Goal: Information Seeking & Learning: Find specific fact

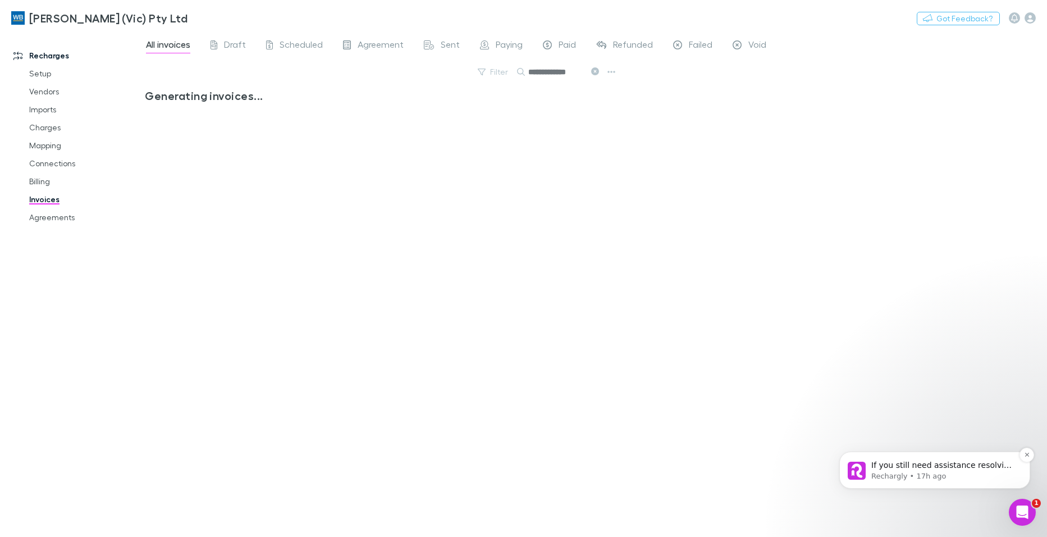
click at [942, 467] on p "If you still need assistance resolving the missing reference numbers on your in…" at bounding box center [943, 465] width 145 height 11
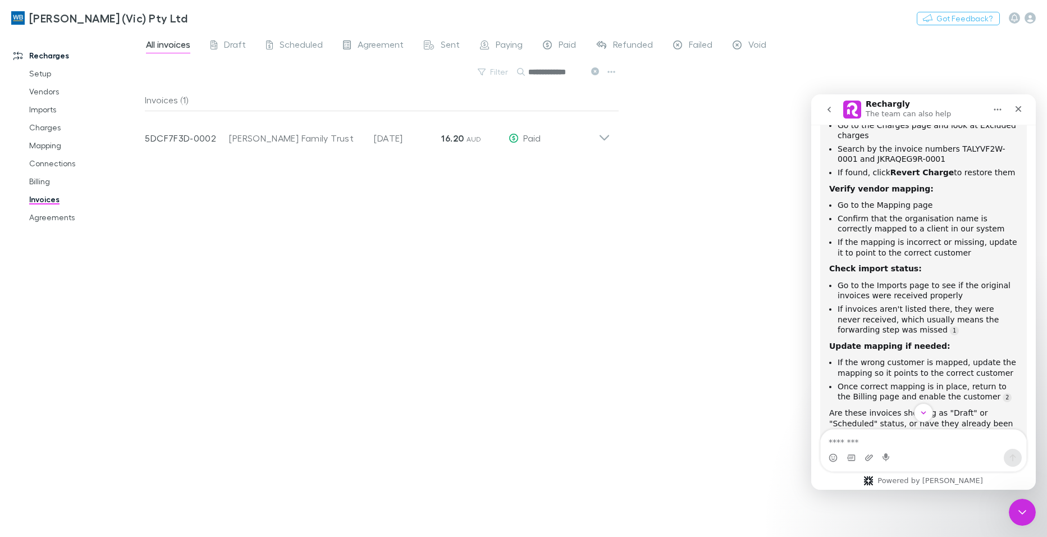
scroll to position [346, 0]
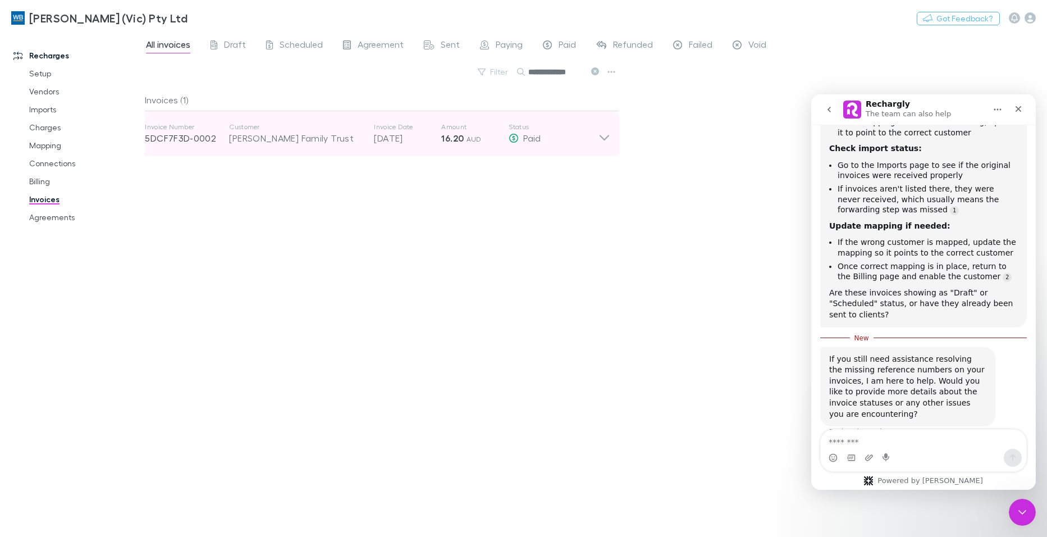
click at [605, 133] on icon at bounding box center [605, 133] width 12 height 22
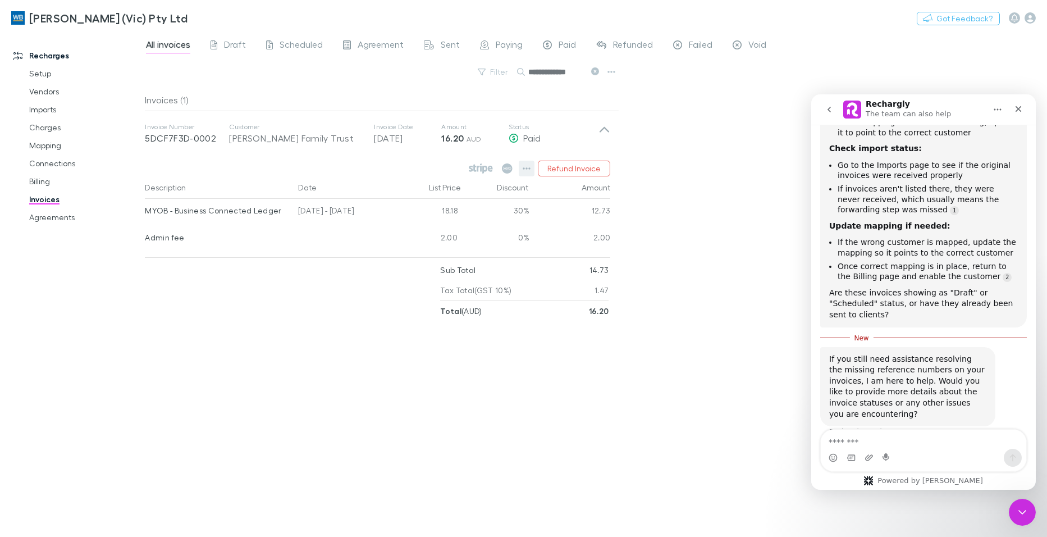
click at [527, 168] on icon "button" at bounding box center [527, 168] width 8 height 9
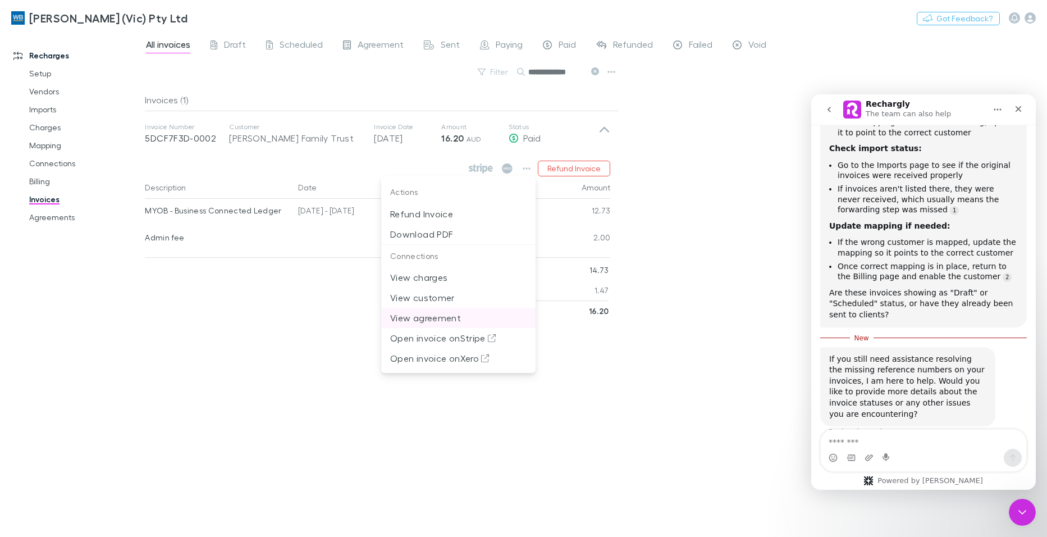
click at [442, 317] on p "View agreement" at bounding box center [458, 317] width 136 height 13
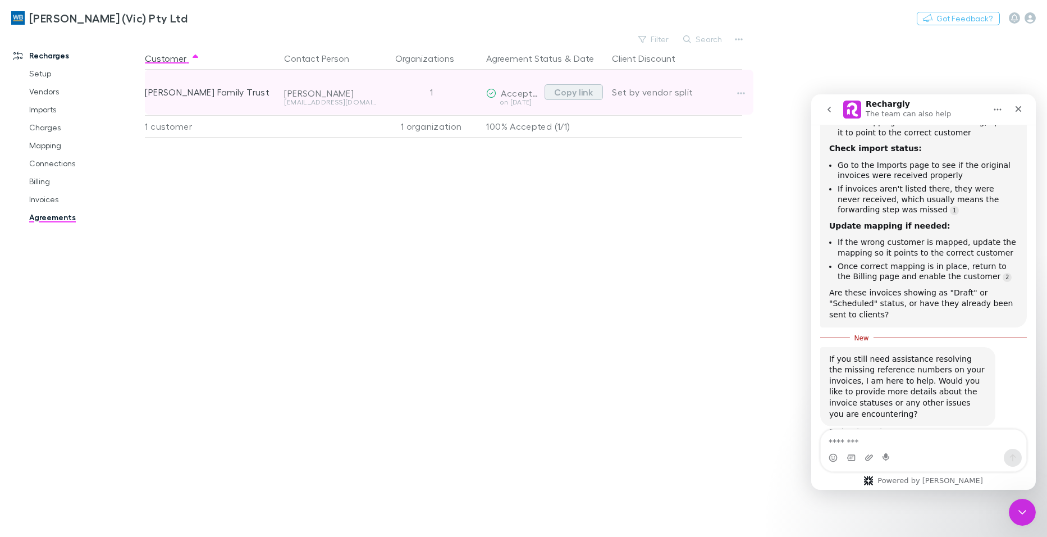
click at [574, 91] on button "Copy link" at bounding box center [574, 92] width 58 height 16
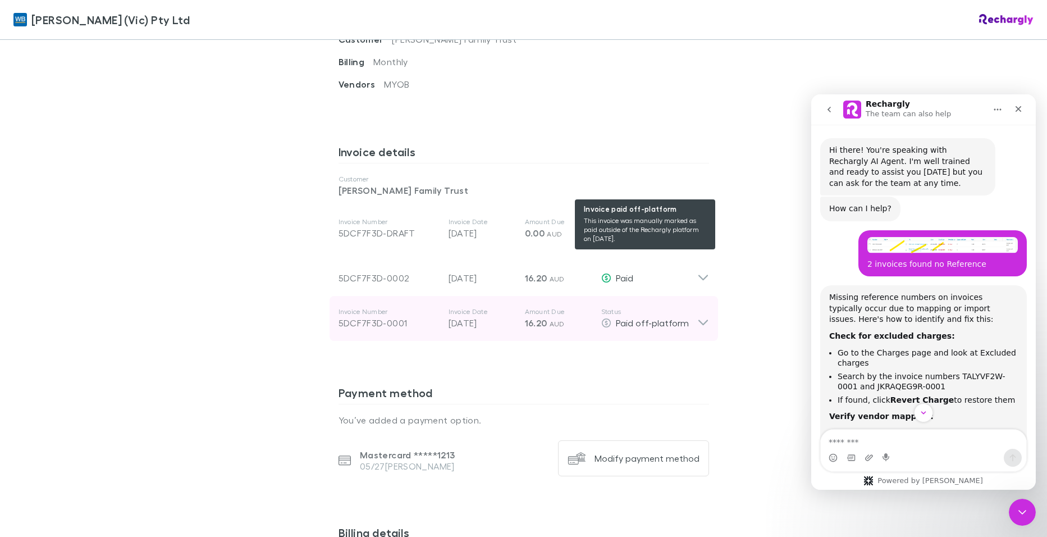
scroll to position [618, 0]
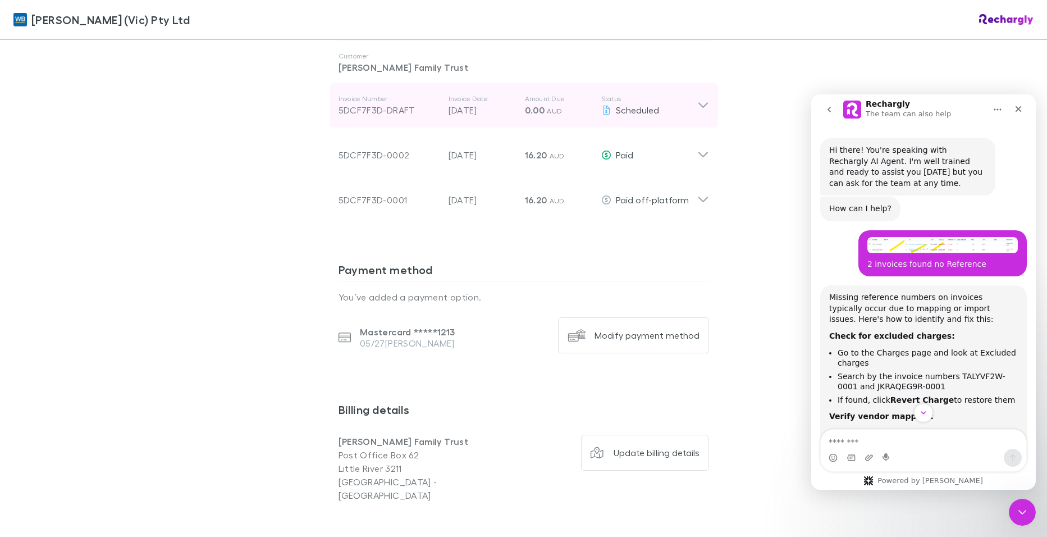
click at [702, 99] on icon at bounding box center [703, 105] width 12 height 13
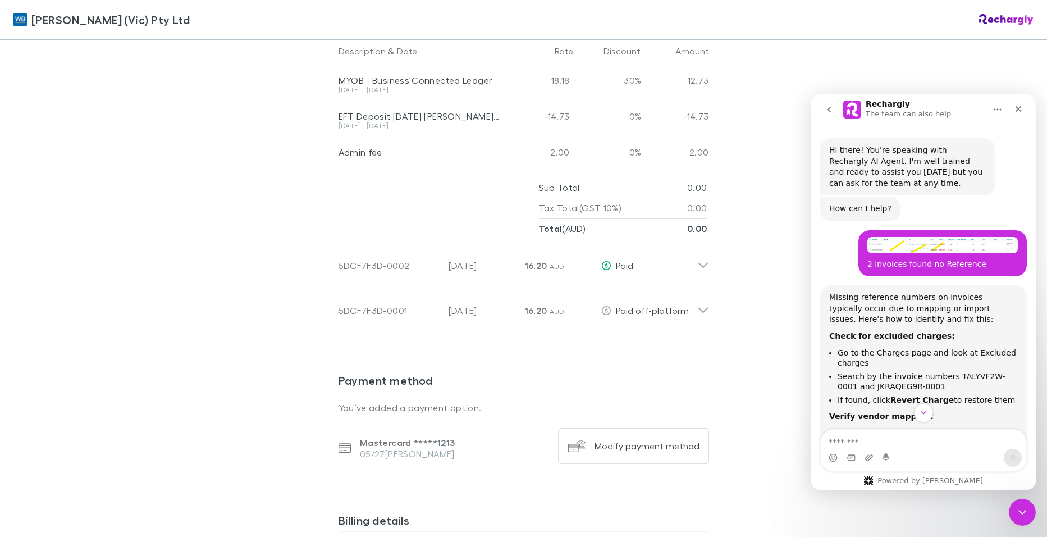
scroll to position [730, 0]
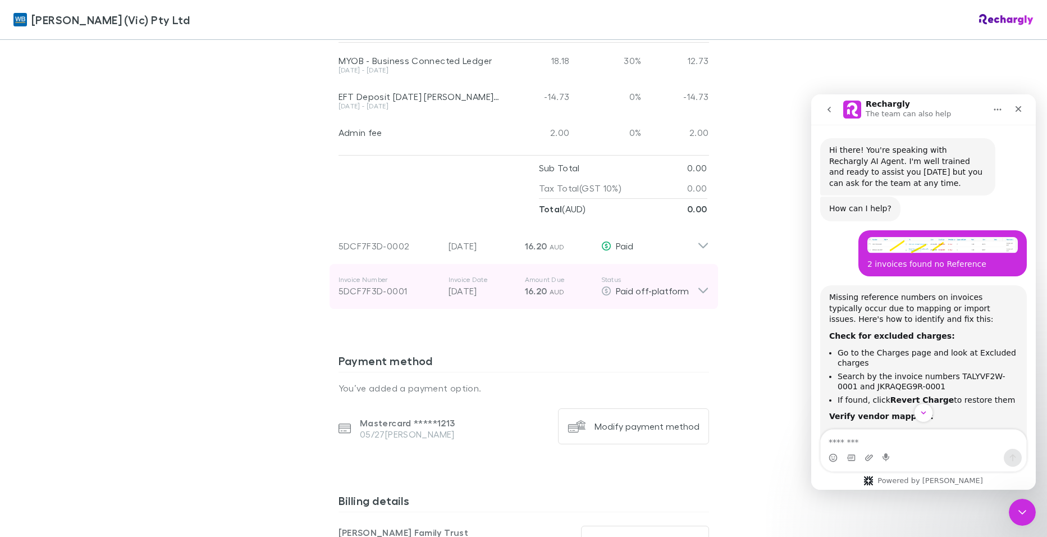
click at [697, 276] on icon at bounding box center [703, 286] width 12 height 22
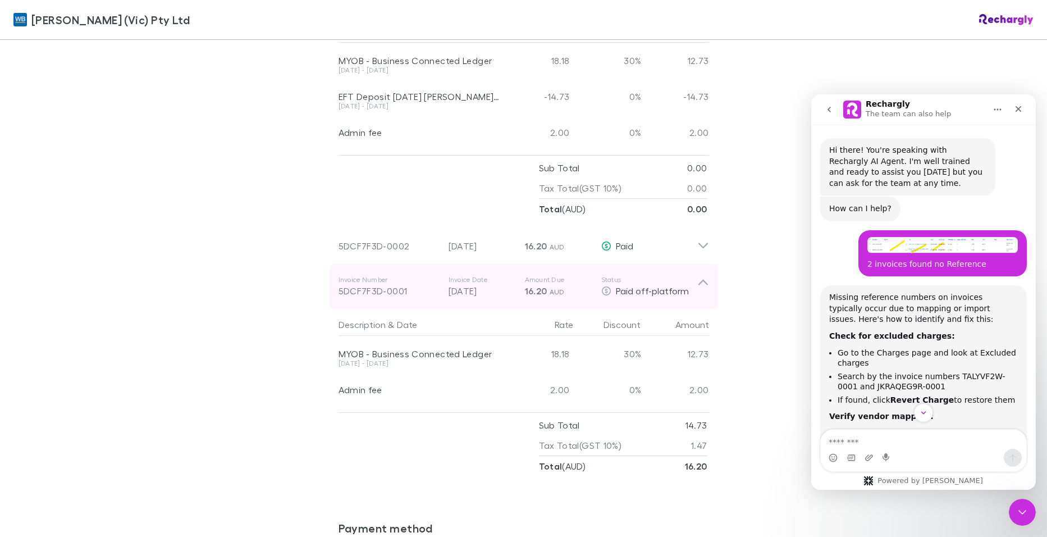
click at [698, 275] on icon at bounding box center [703, 286] width 12 height 22
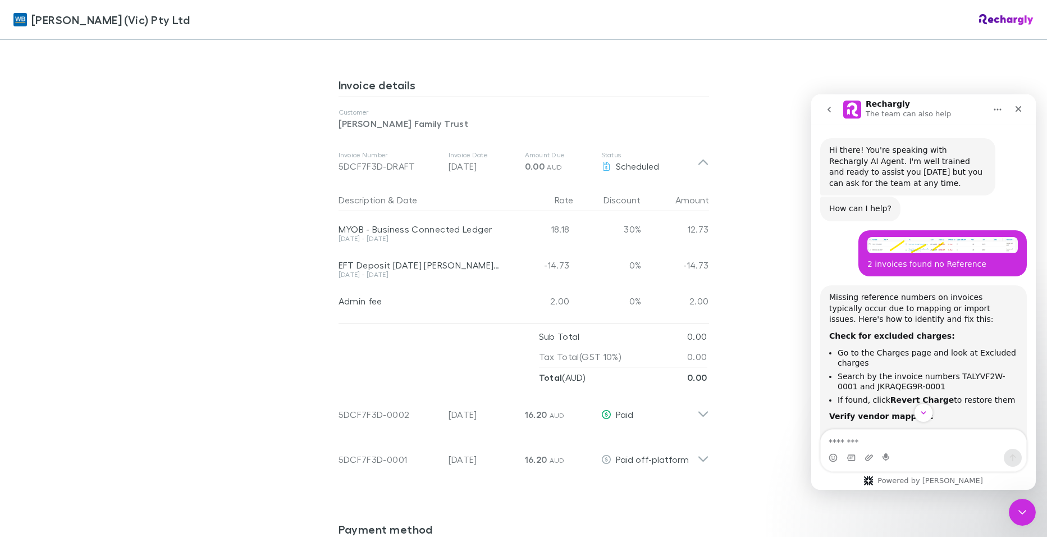
scroll to position [393, 0]
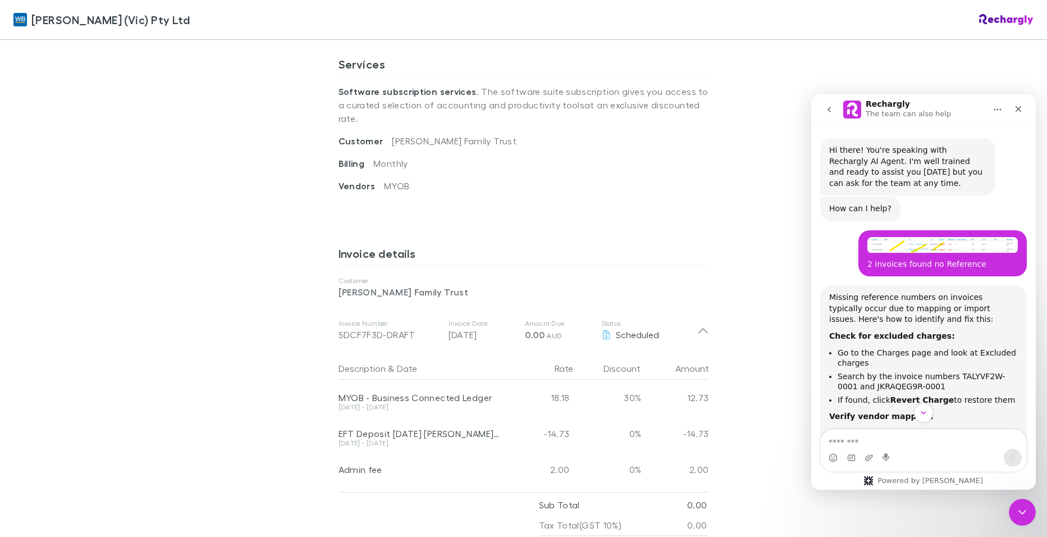
click at [473, 285] on p "[PERSON_NAME] Family Trust" at bounding box center [524, 291] width 371 height 13
drag, startPoint x: 473, startPoint y: 278, endPoint x: 335, endPoint y: 275, distance: 138.7
click at [339, 285] on p "[PERSON_NAME] Family Trust" at bounding box center [524, 291] width 371 height 13
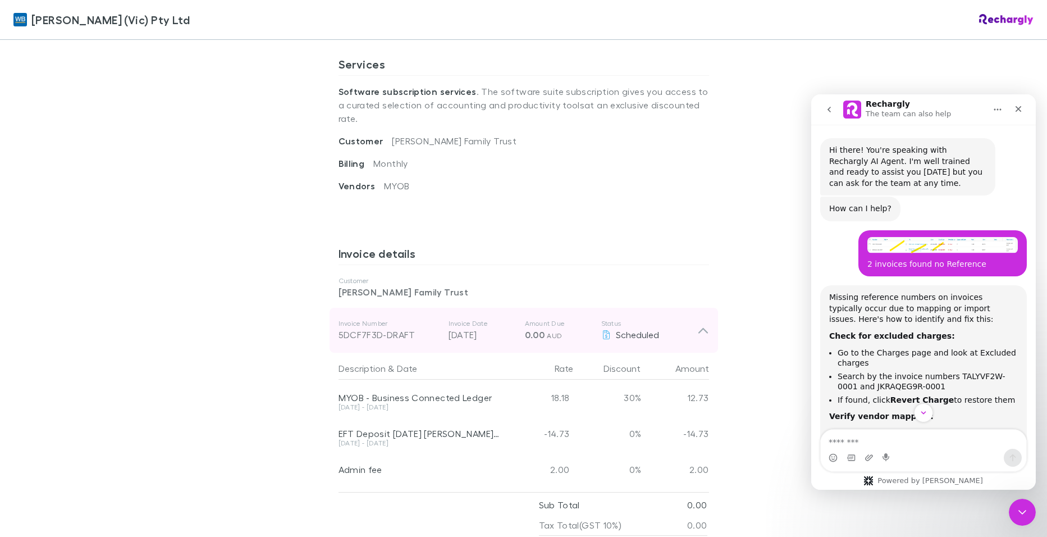
drag, startPoint x: 405, startPoint y: 321, endPoint x: 357, endPoint y: 334, distance: 50.1
click at [318, 322] on div "[PERSON_NAME] (Vic) Pty Ltd [PERSON_NAME] (Vic) Pty Ltd Software subscriptions …" at bounding box center [523, 268] width 1047 height 537
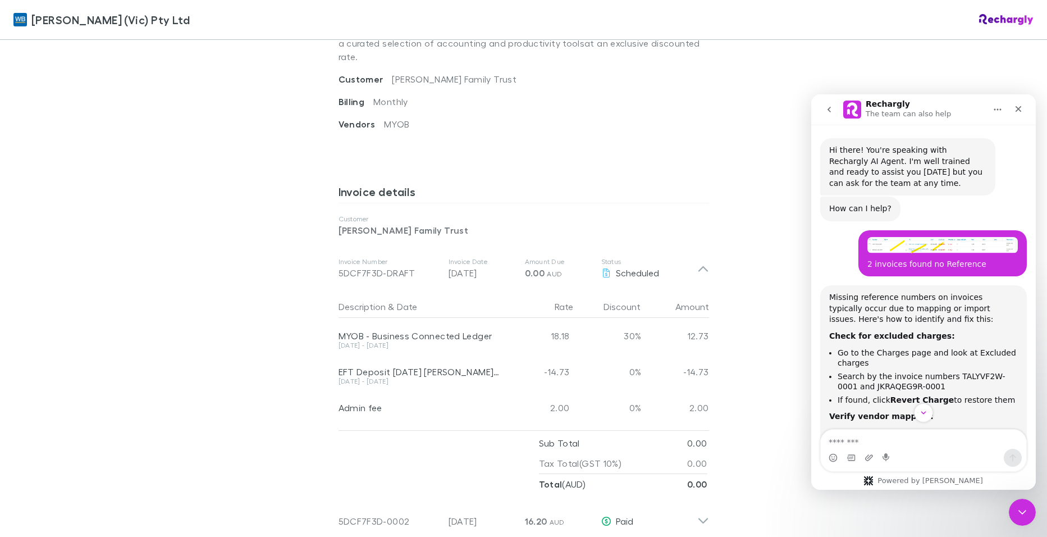
scroll to position [561, 0]
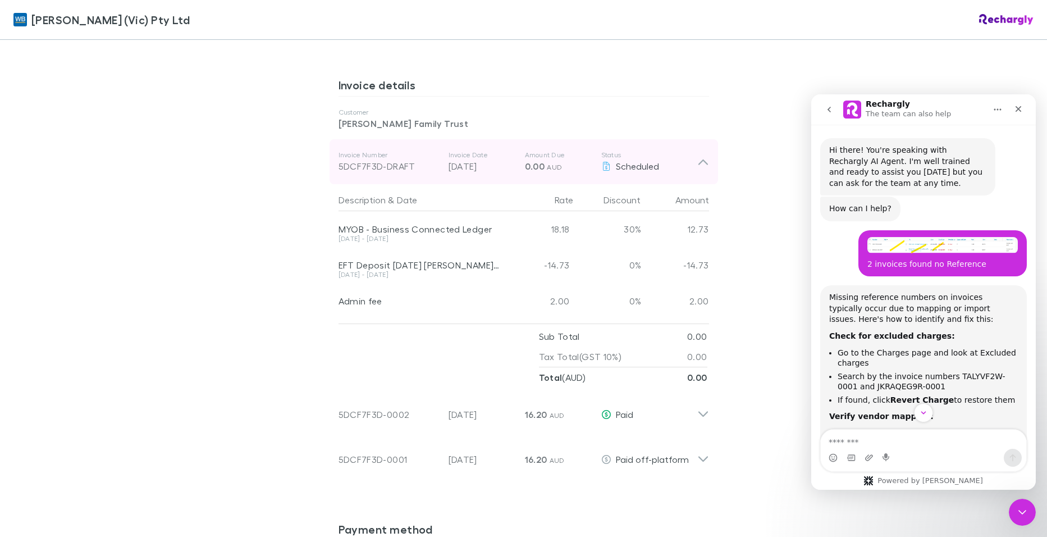
click at [697, 155] on icon at bounding box center [703, 161] width 12 height 13
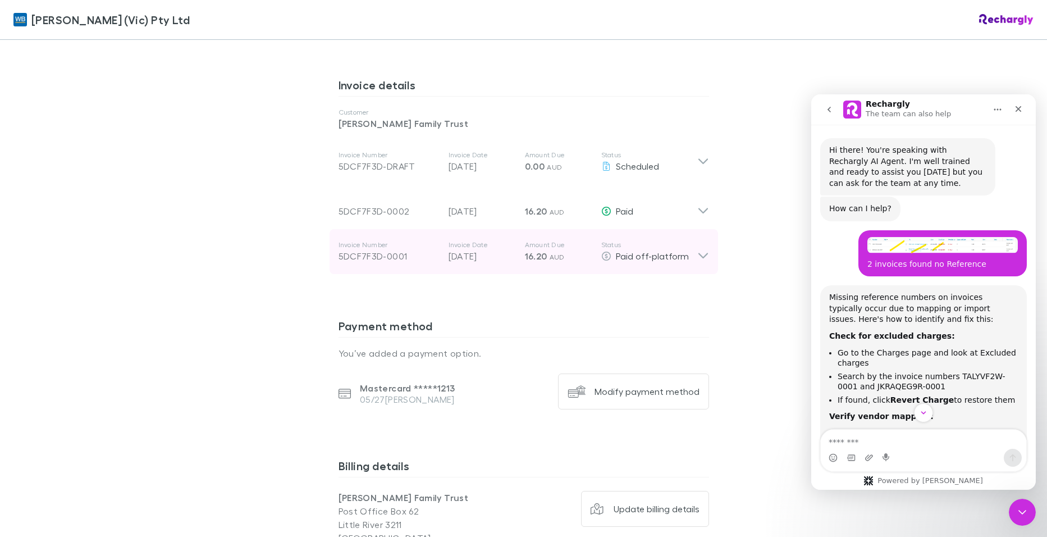
scroll to position [505, 0]
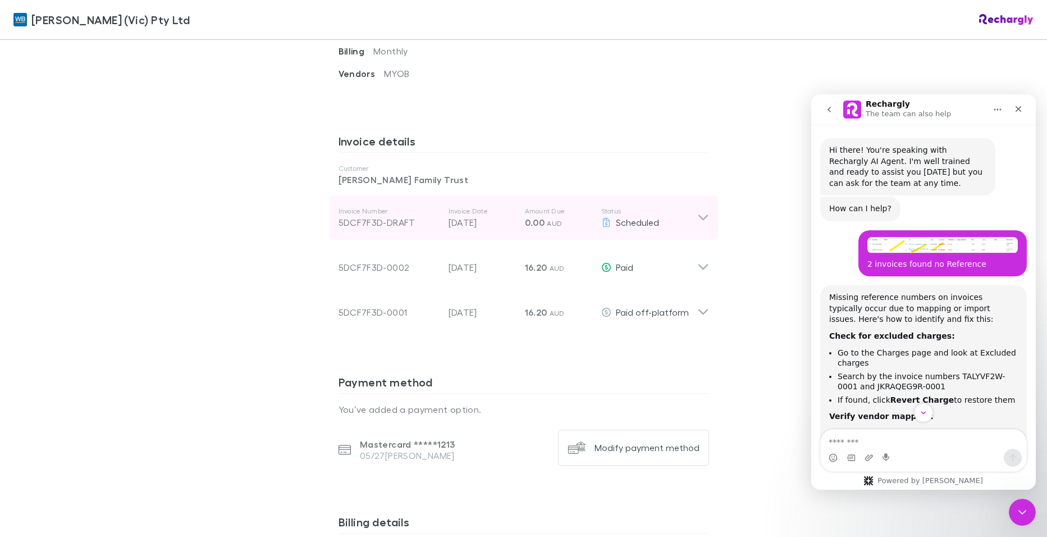
click at [389, 216] on div "5DCF7F3D-DRAFT" at bounding box center [389, 222] width 101 height 13
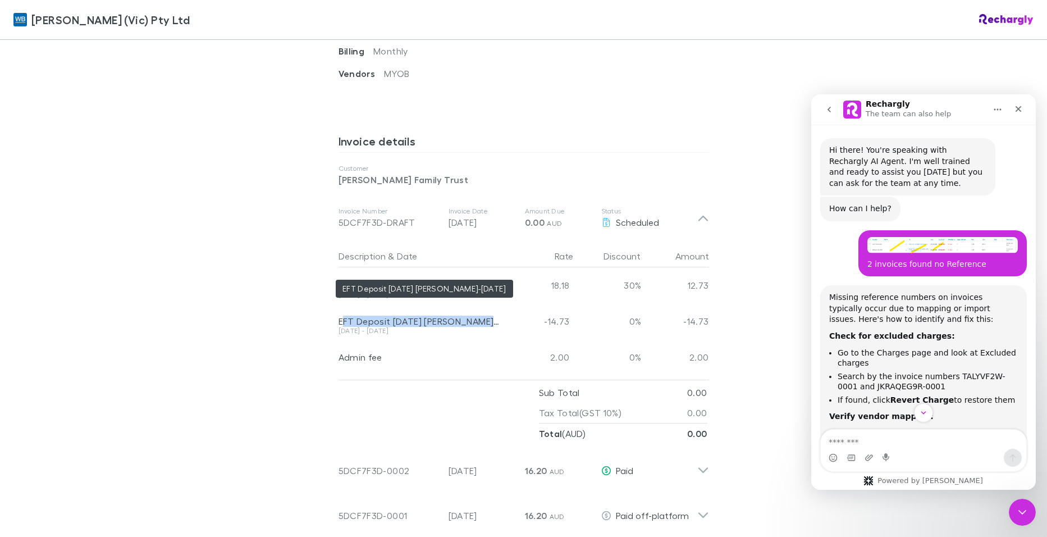
drag, startPoint x: 494, startPoint y: 308, endPoint x: 341, endPoint y: 309, distance: 153.3
click at [341, 316] on div "EFT Deposit [DATE] [PERSON_NAME]-[DATE]" at bounding box center [421, 321] width 164 height 11
click at [339, 316] on div "EFT Deposit [DATE] [PERSON_NAME]-[DATE]" at bounding box center [421, 321] width 164 height 11
drag, startPoint x: 334, startPoint y: 308, endPoint x: 500, endPoint y: 308, distance: 166.8
click at [500, 308] on div "Description & Date Rate Discount Amount MYOB - Business Connected Ledger [DATE]…" at bounding box center [524, 341] width 389 height 203
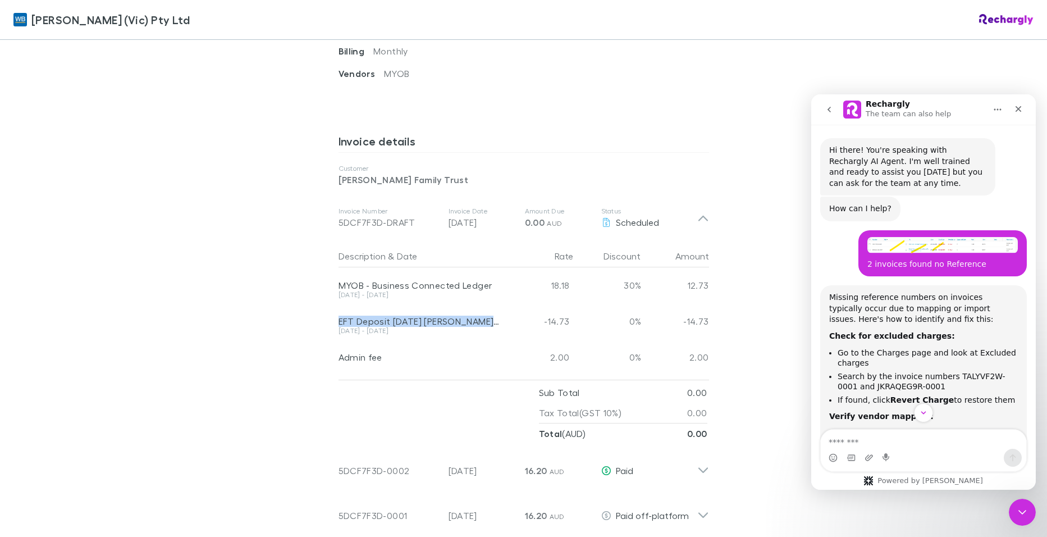
drag, startPoint x: 500, startPoint y: 308, endPoint x: 452, endPoint y: 312, distance: 48.4
click at [485, 316] on div "EFT Deposit [DATE] [PERSON_NAME]-[DATE]" at bounding box center [421, 321] width 164 height 11
drag, startPoint x: 374, startPoint y: 307, endPoint x: 509, endPoint y: 307, distance: 134.2
click at [509, 307] on div "Description & Date Rate Discount Amount MYOB - Business Connected Ledger [DATE]…" at bounding box center [524, 341] width 389 height 203
copy div "EFT Deposit [DATE] [PERSON_NAME]-[DATE] [DATE] - [DATE]"
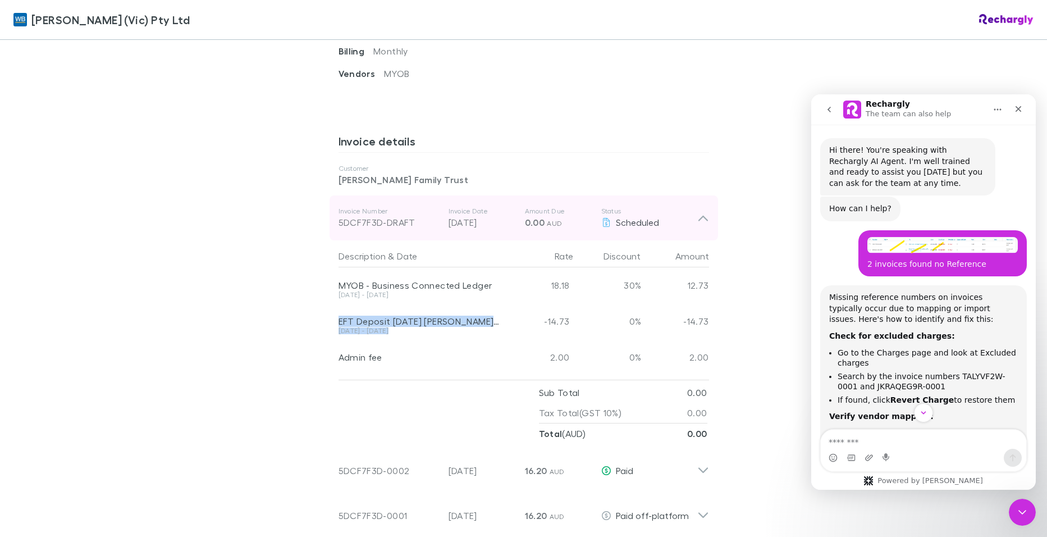
drag, startPoint x: 332, startPoint y: 209, endPoint x: 370, endPoint y: 218, distance: 39.4
click at [378, 215] on div "Invoice Number 5DCF7F3D-DRAFT Invoice Date [DATE] Amount Due 0.00 AUD Status Sc…" at bounding box center [524, 217] width 389 height 45
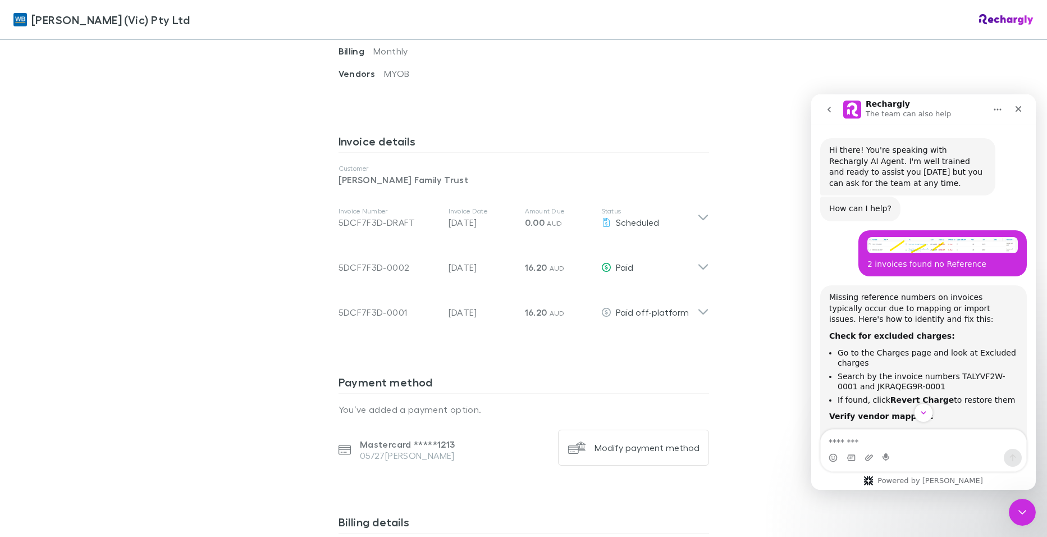
drag, startPoint x: 336, startPoint y: 166, endPoint x: 477, endPoint y: 165, distance: 140.9
click at [477, 173] on p "[PERSON_NAME] Family Trust" at bounding box center [524, 179] width 371 height 13
copy p "[PERSON_NAME] Family Trust"
drag, startPoint x: 403, startPoint y: 253, endPoint x: 323, endPoint y: 253, distance: 80.3
click at [327, 253] on div "[PERSON_NAME] (Vic) Pty Ltd Software subscriptions agreement [PERSON_NAME] (Vic…" at bounding box center [523, 201] width 393 height 1332
